Goal: Navigation & Orientation: Find specific page/section

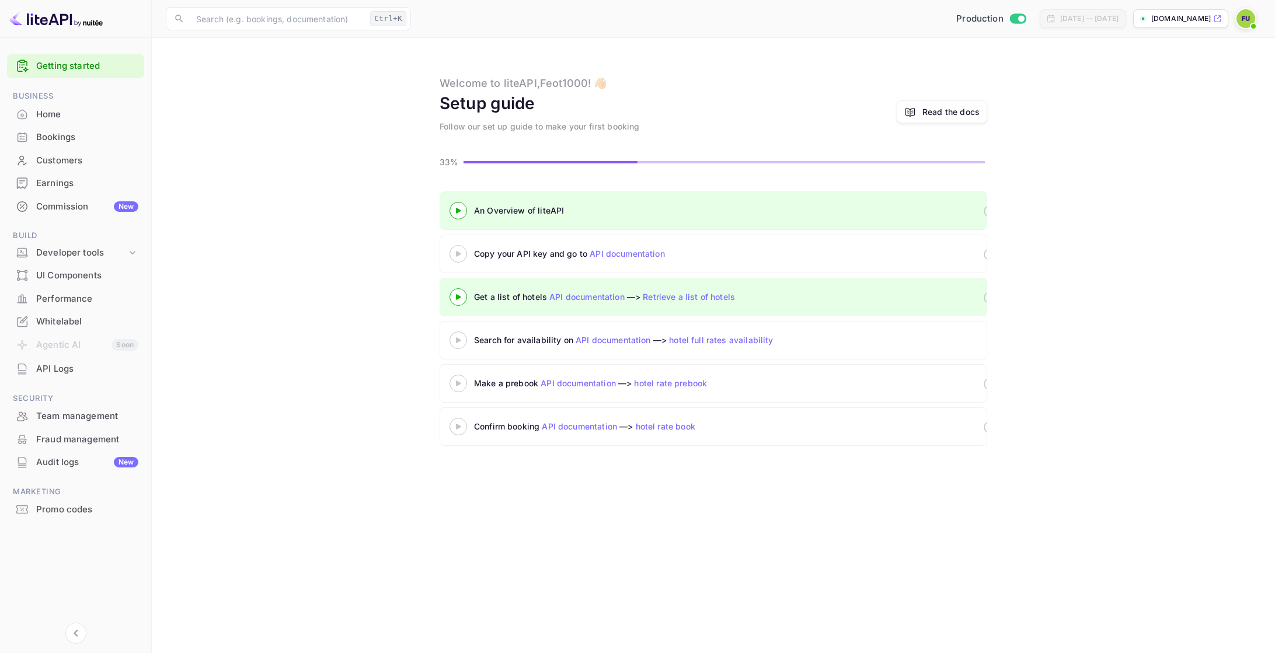
click at [58, 201] on div "Commission New" at bounding box center [87, 206] width 102 height 13
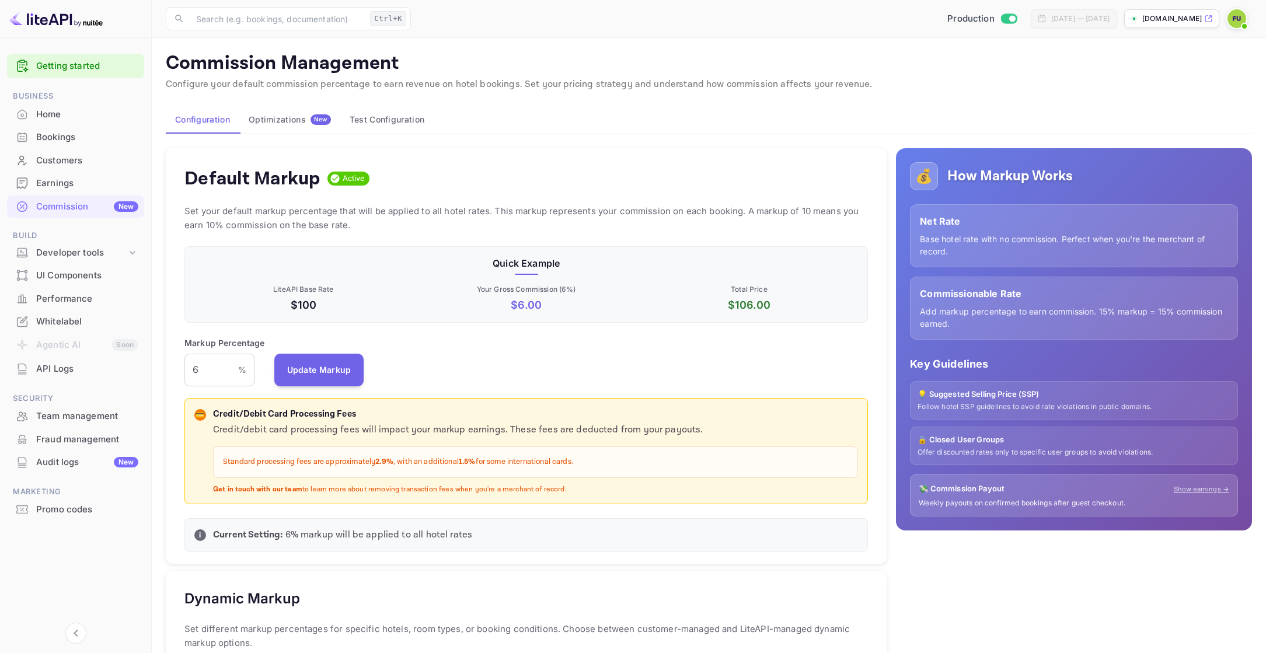
scroll to position [198, 675]
click at [46, 111] on div "Home" at bounding box center [87, 114] width 102 height 13
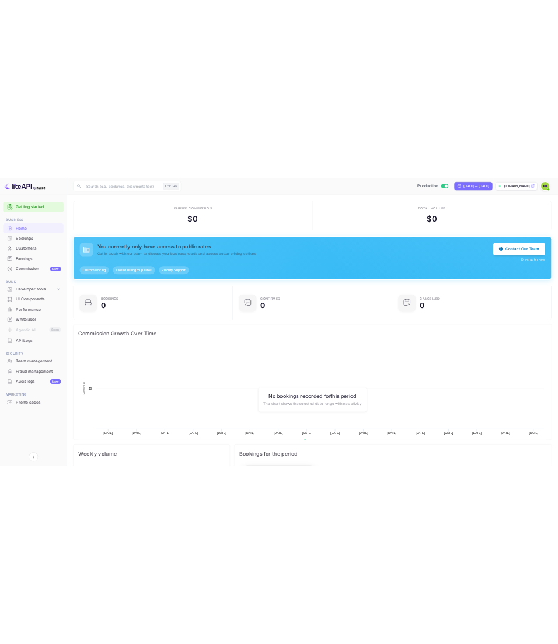
scroll to position [181, 346]
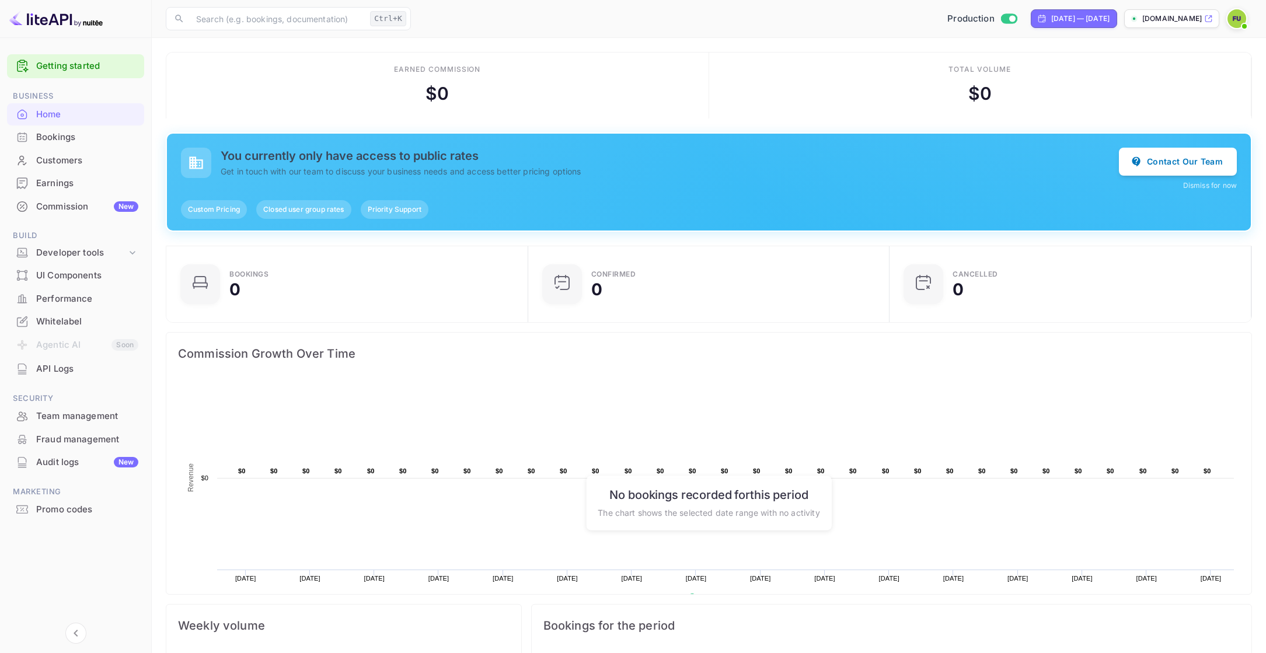
click at [403, 211] on span "Priority Support" at bounding box center [395, 209] width 68 height 11
click at [491, 207] on div "Custom Pricing Closed user group rates Priority Support" at bounding box center [709, 209] width 1056 height 19
click at [559, 162] on button "Contact Our Team" at bounding box center [1178, 161] width 118 height 28
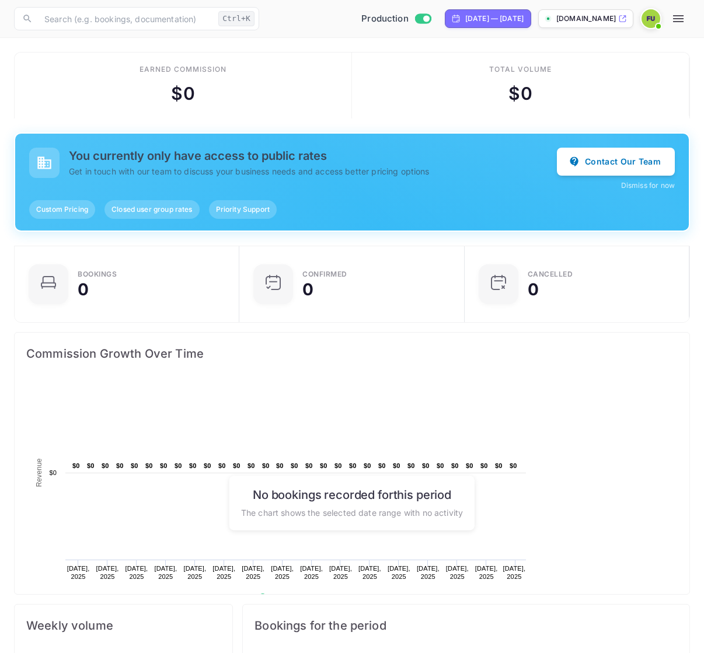
scroll to position [181, 158]
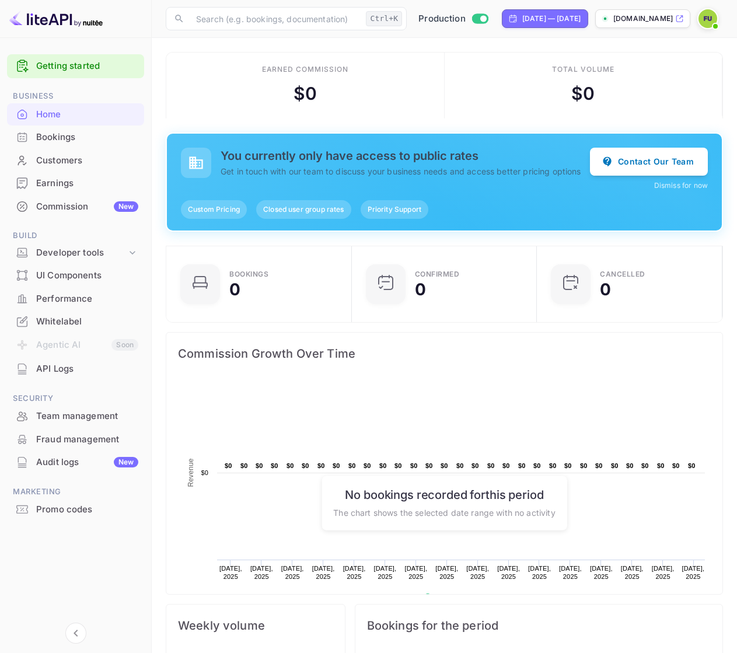
scroll to position [181, 169]
click at [312, 211] on span "Closed user group rates" at bounding box center [303, 209] width 95 height 11
click at [221, 214] on span "Custom Pricing" at bounding box center [214, 209] width 66 height 11
click at [486, 208] on div "Custom Pricing Closed user group rates Priority Support" at bounding box center [444, 209] width 527 height 19
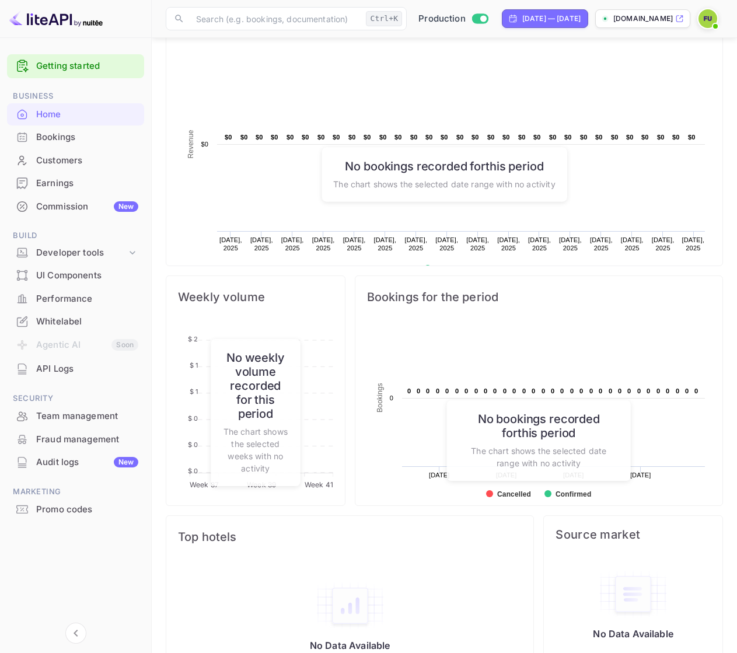
scroll to position [308, 0]
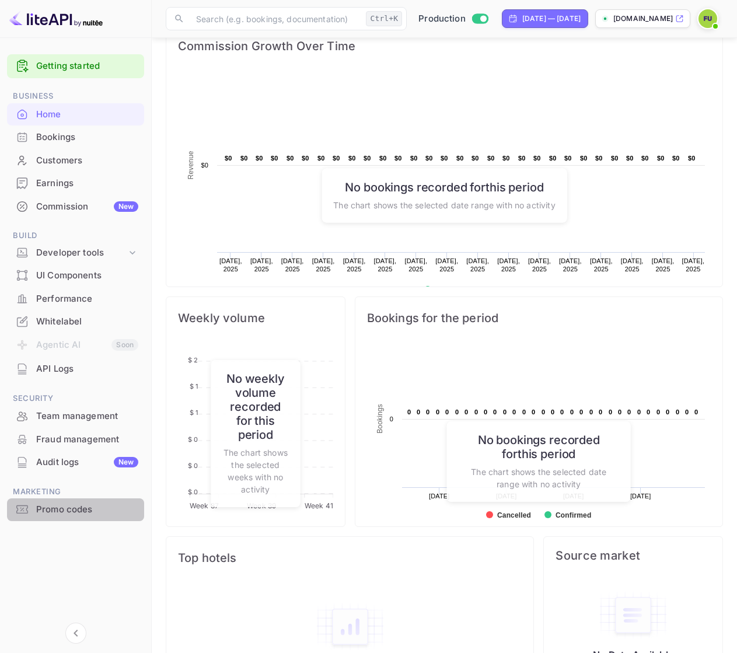
click at [91, 507] on div "Promo codes" at bounding box center [87, 509] width 102 height 13
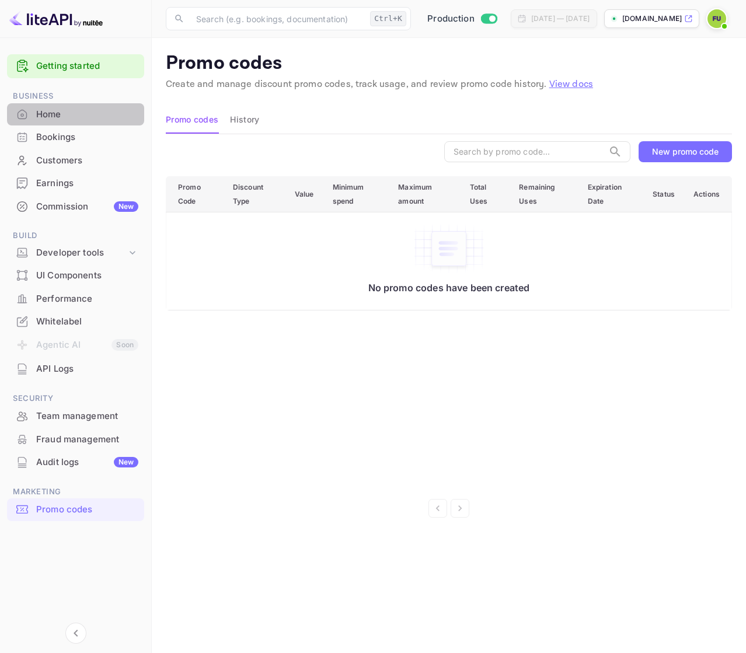
click at [89, 114] on div "Home" at bounding box center [87, 114] width 102 height 13
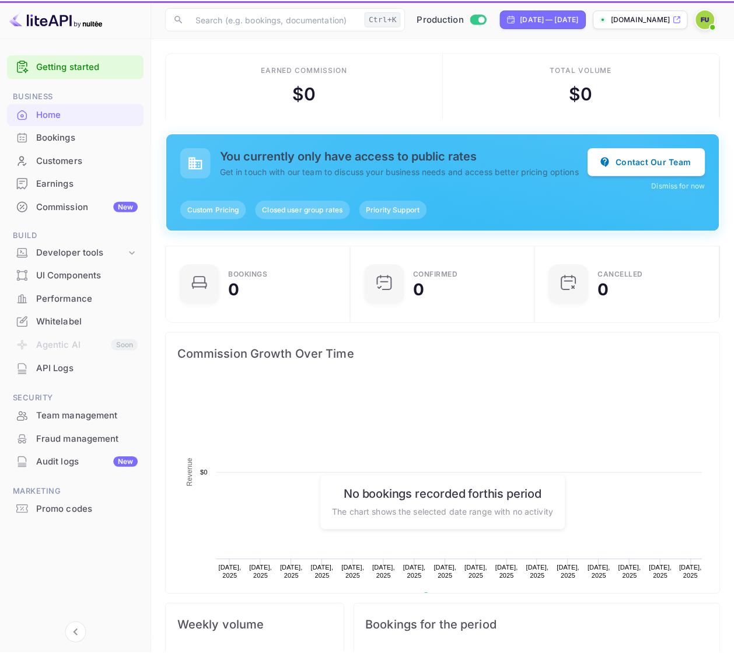
scroll to position [181, 169]
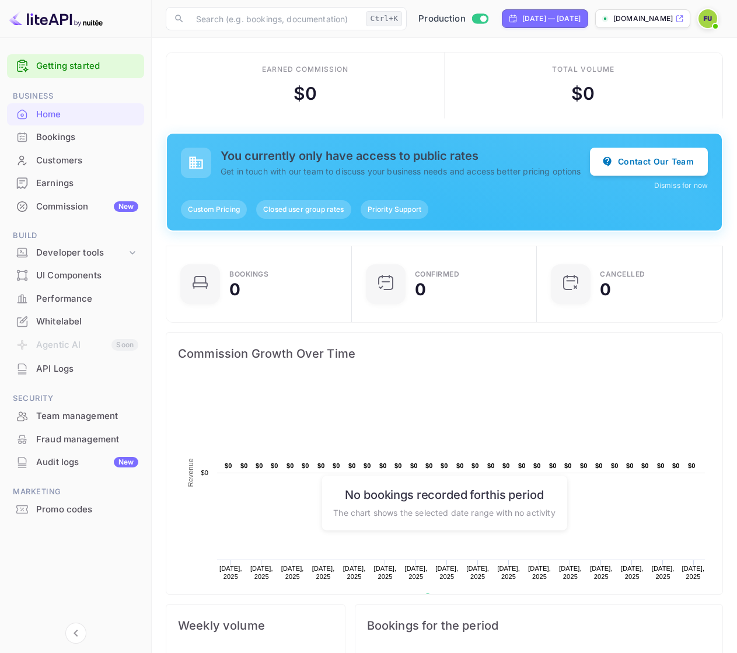
click at [60, 110] on div "Home" at bounding box center [87, 114] width 102 height 13
click at [641, 24] on div "[DOMAIN_NAME]" at bounding box center [642, 18] width 95 height 19
click at [86, 288] on div "Performance" at bounding box center [75, 299] width 137 height 23
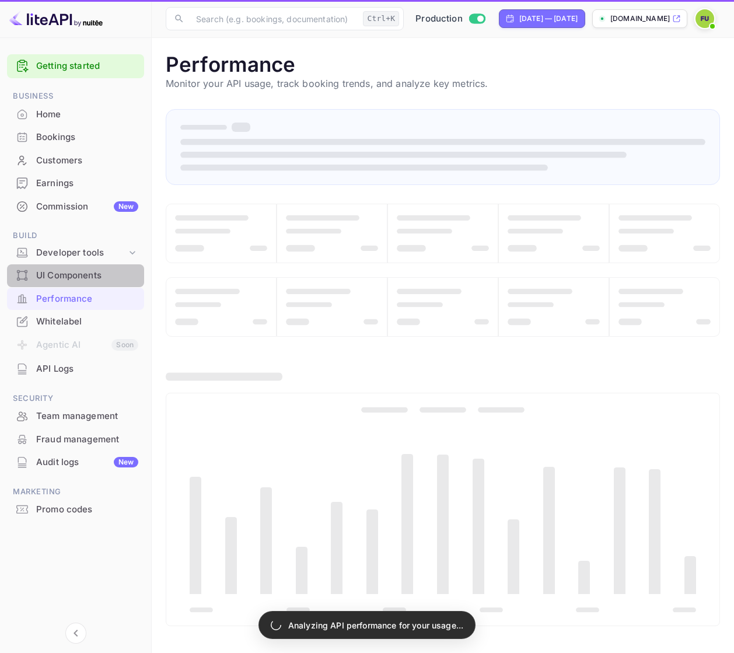
click at [97, 279] on div "UI Components" at bounding box center [87, 275] width 102 height 13
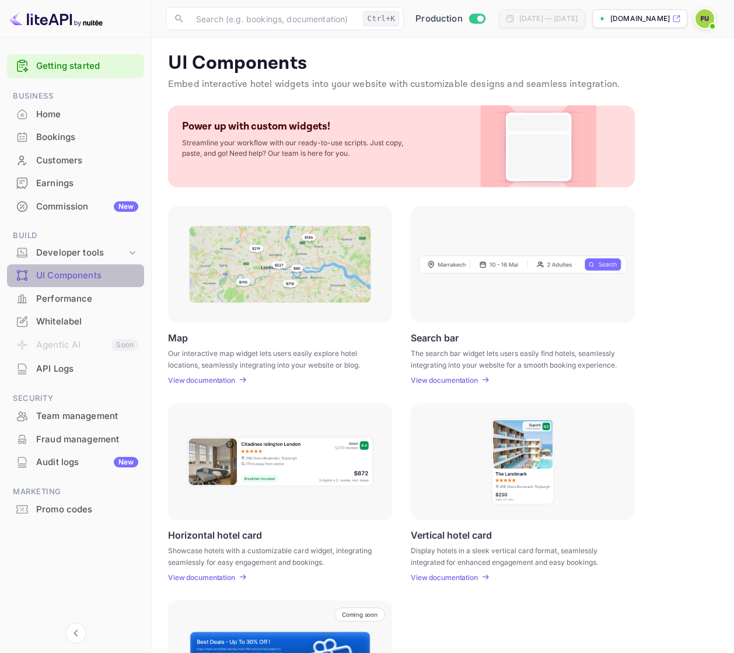
click at [97, 279] on div "UI Components" at bounding box center [87, 275] width 102 height 13
click at [509, 266] on img at bounding box center [523, 264] width 208 height 19
click at [446, 381] on p "View documentation" at bounding box center [444, 380] width 67 height 9
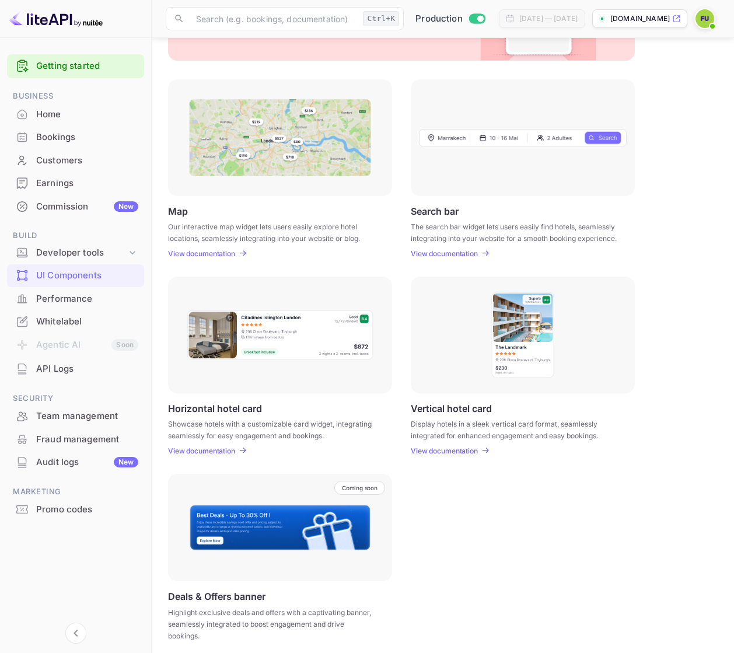
scroll to position [134, 0]
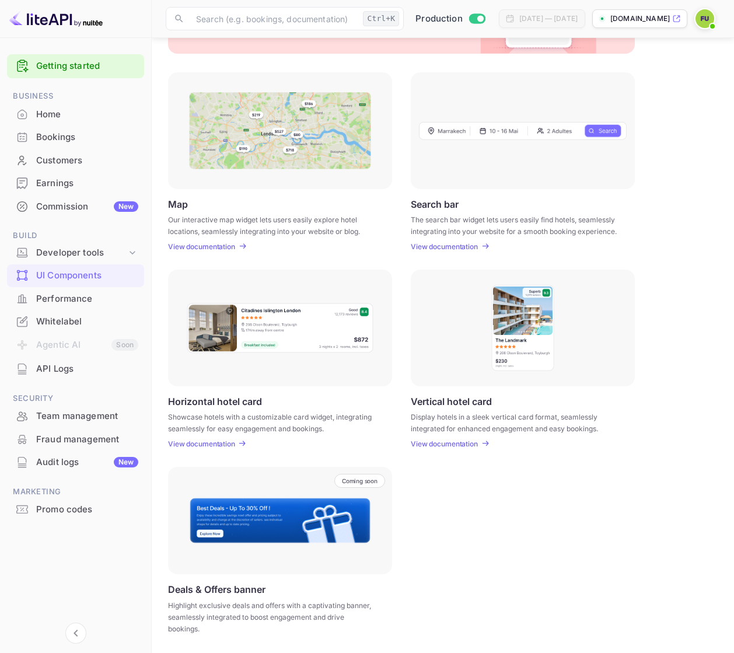
click at [221, 447] on p "View documentation" at bounding box center [201, 443] width 67 height 9
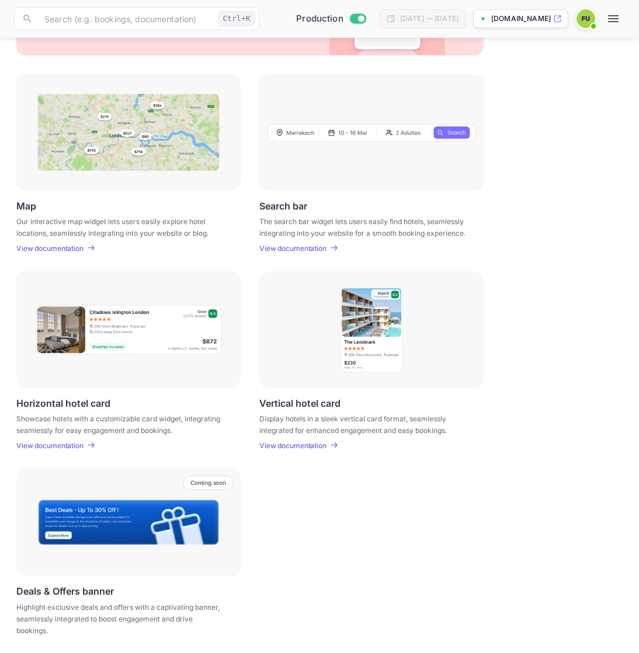
scroll to position [134, 0]
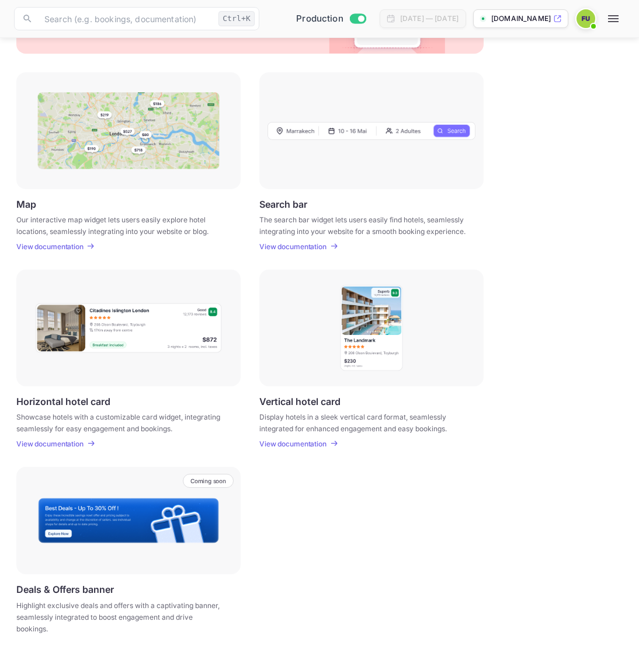
click at [72, 249] on p "View documentation" at bounding box center [49, 246] width 67 height 9
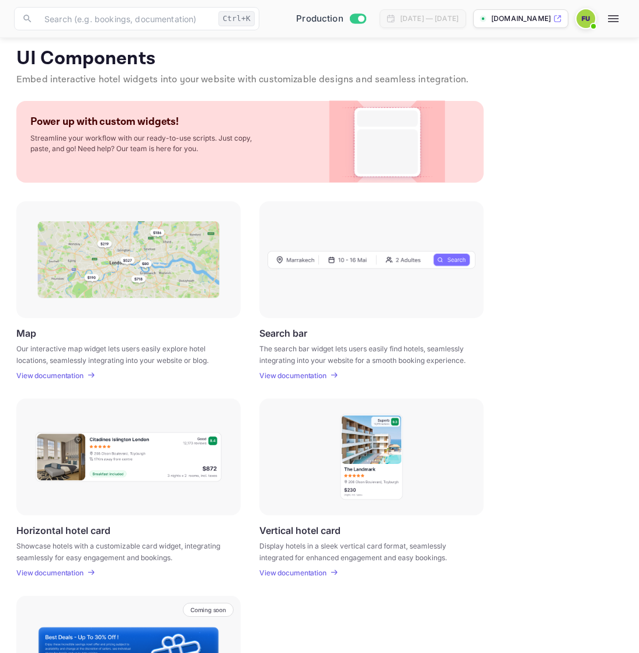
scroll to position [0, 0]
